Goal: Transaction & Acquisition: Purchase product/service

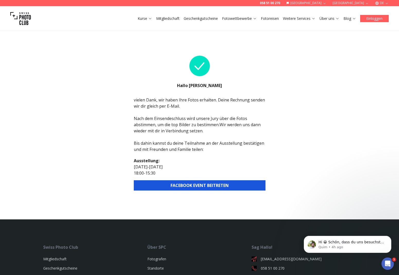
click at [376, 21] on button "Einloggen" at bounding box center [374, 18] width 29 height 7
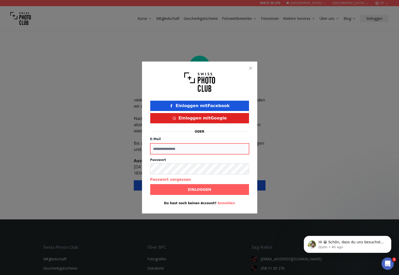
click at [185, 147] on input "E-Mail" at bounding box center [199, 148] width 99 height 11
type input "**********"
click at [169, 180] on button "Passwort vergessen" at bounding box center [170, 179] width 41 height 5
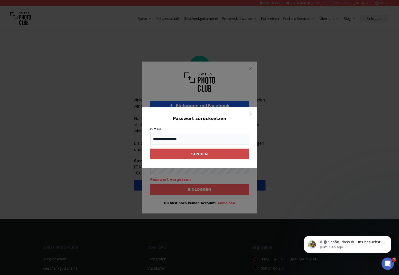
type input "**********"
click at [204, 154] on b "SENDEN" at bounding box center [199, 153] width 16 height 5
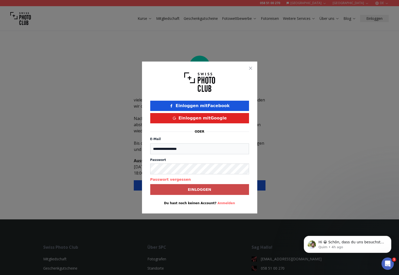
click at [203, 186] on span "Einloggen" at bounding box center [200, 189] width 32 height 9
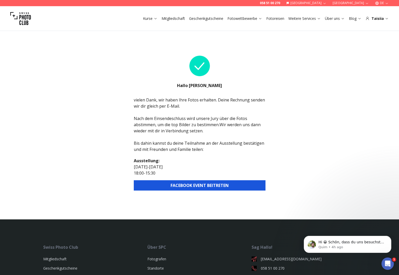
click at [172, 17] on link "Mitgliedschaft" at bounding box center [173, 18] width 23 height 5
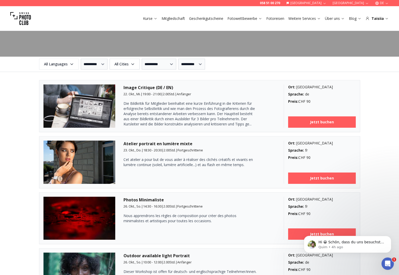
scroll to position [609, 0]
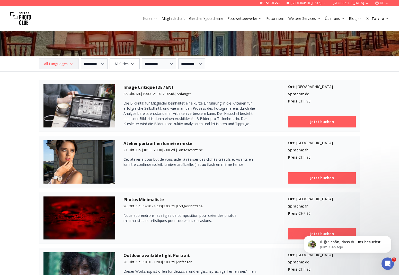
click at [66, 62] on span "All Languages" at bounding box center [59, 63] width 38 height 9
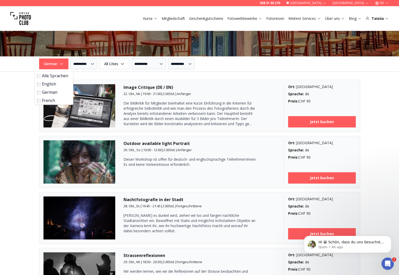
click at [237, 110] on span "Die Bildkritik für Mitglieder beinhaltet eine kurze Einführung in die Kriterien…" at bounding box center [190, 113] width 132 height 25
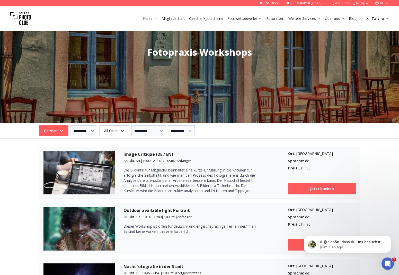
scroll to position [590, 0]
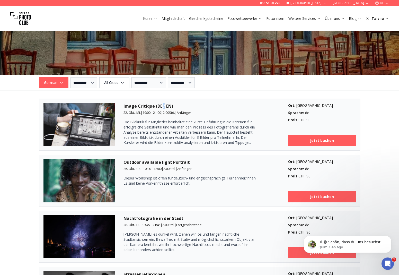
click at [163, 107] on h3 "Image Critique (DE / EN)" at bounding box center [200, 106] width 152 height 6
click at [93, 125] on img at bounding box center [79, 124] width 72 height 43
click at [132, 106] on h3 "Image Critique (DE / EN)" at bounding box center [200, 106] width 152 height 6
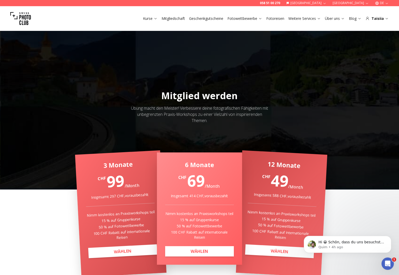
scroll to position [3, 0]
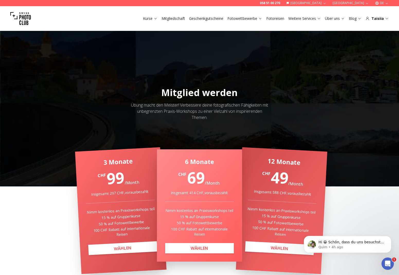
click at [177, 19] on link "Mitgliedschaft" at bounding box center [173, 18] width 23 height 5
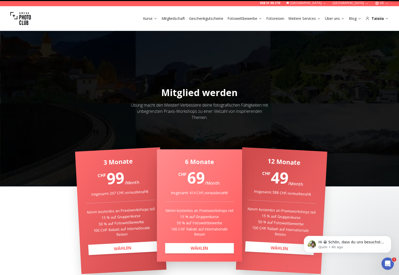
scroll to position [0, 0]
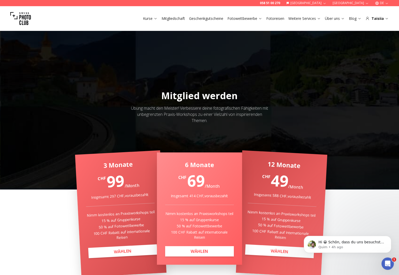
click at [208, 16] on link "Geschenkgutscheine" at bounding box center [206, 18] width 34 height 5
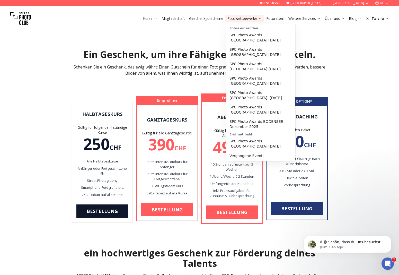
click at [243, 15] on button "Fotowettbewerbe" at bounding box center [244, 18] width 39 height 7
click at [248, 65] on link "SPC Photo Awards [GEOGRAPHIC_DATA] [DATE]" at bounding box center [260, 66] width 67 height 14
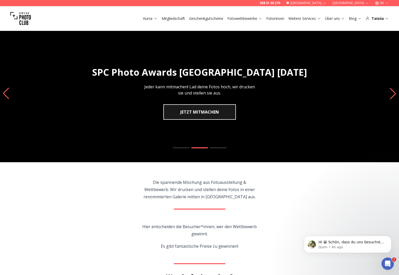
click at [388, 93] on img "2 / 3" at bounding box center [199, 93] width 399 height 137
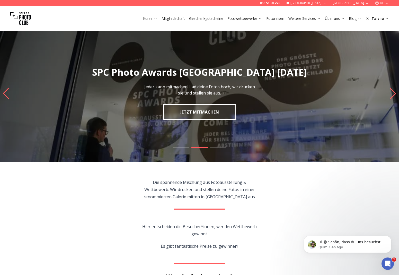
click at [391, 95] on icon "Next slide" at bounding box center [393, 93] width 7 height 11
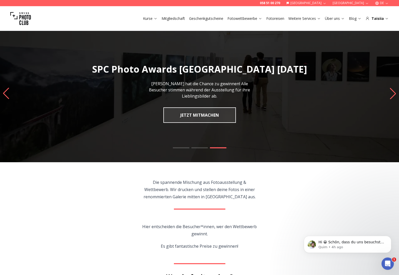
click at [391, 94] on icon "Next slide" at bounding box center [393, 93] width 7 height 11
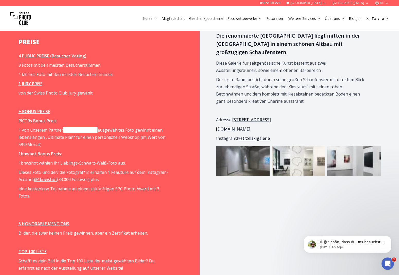
scroll to position [712, 0]
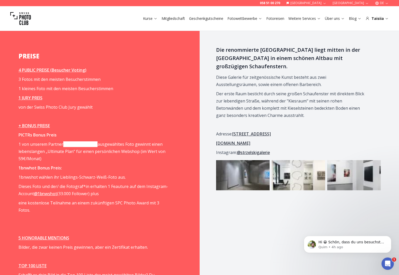
click at [250, 173] on img at bounding box center [243, 175] width 54 height 30
click at [314, 175] on img at bounding box center [299, 175] width 54 height 30
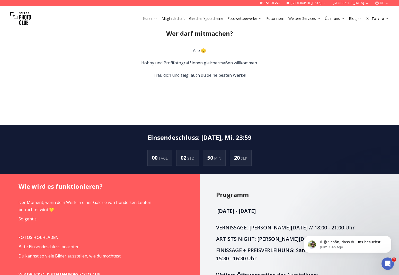
scroll to position [268, 0]
